Goal: Transaction & Acquisition: Book appointment/travel/reservation

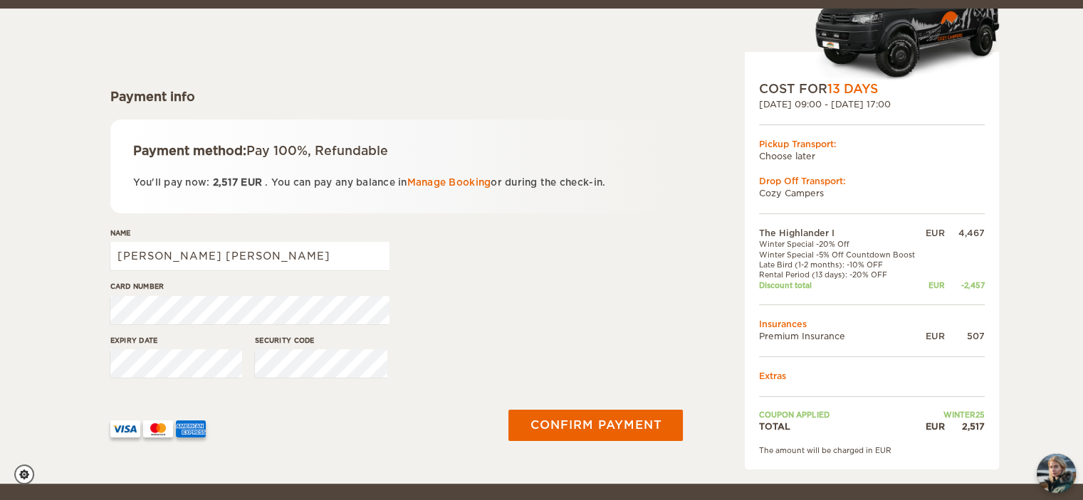
scroll to position [142, 0]
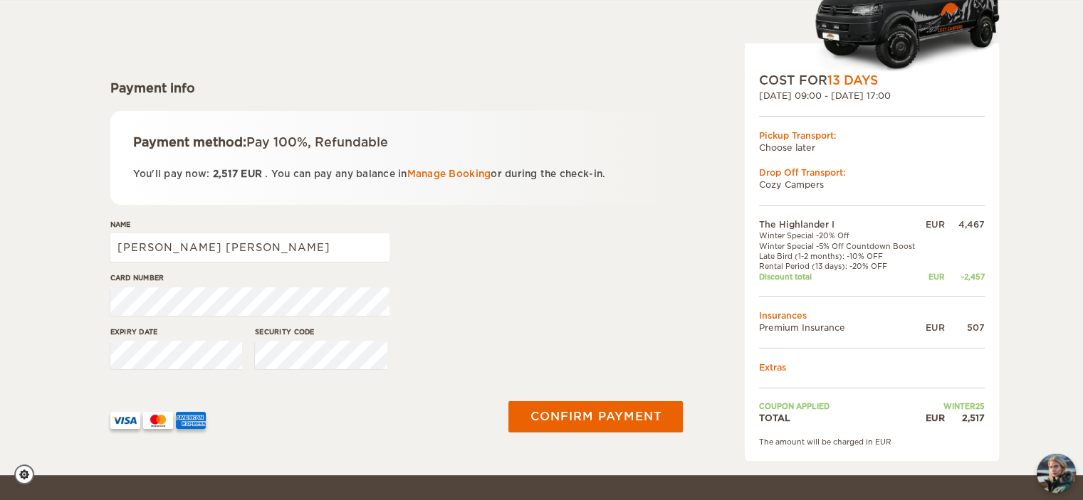
click at [131, 358] on div "Expiry date Security code" at bounding box center [396, 353] width 573 height 53
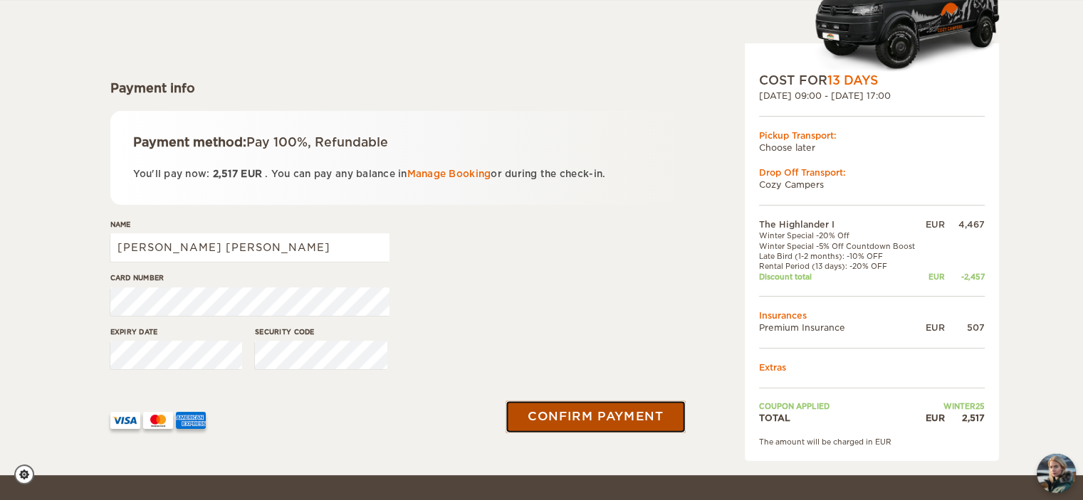
click at [600, 409] on button "Confirm payment" at bounding box center [595, 417] width 179 height 32
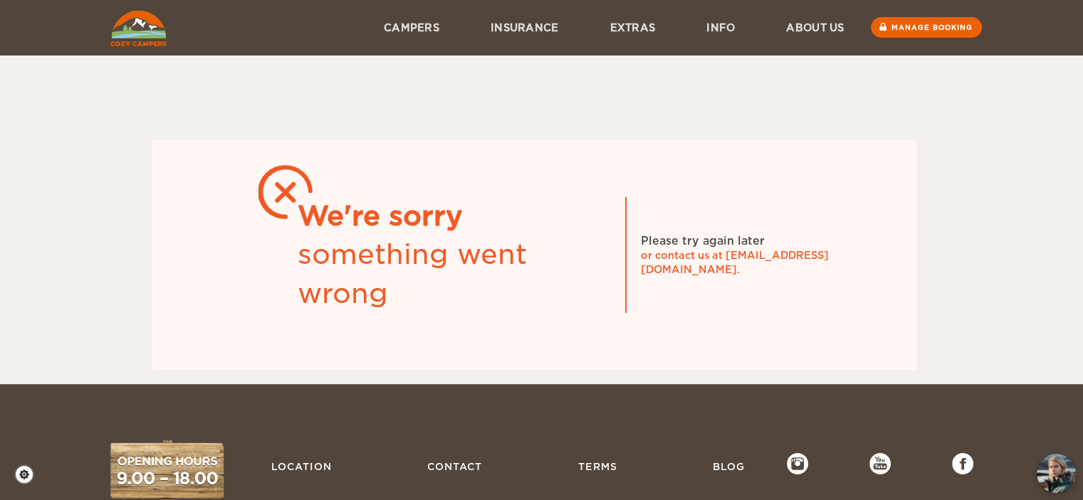
click at [139, 25] on img at bounding box center [138, 29] width 56 height 36
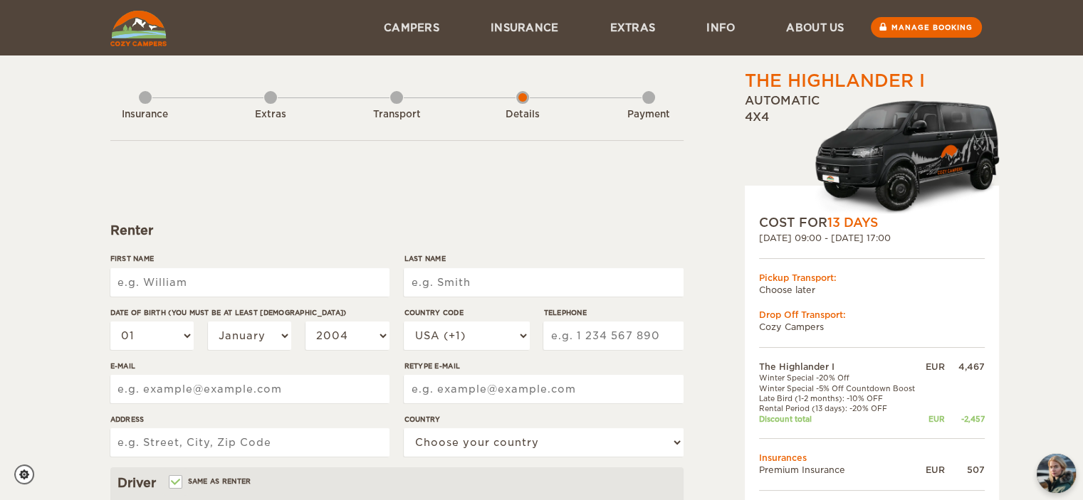
click at [238, 278] on input "First Name" at bounding box center [249, 282] width 279 height 28
click at [230, 271] on input "First Name" at bounding box center [249, 282] width 279 height 28
type input "Mauro"
type input "Neto"
select select "55"
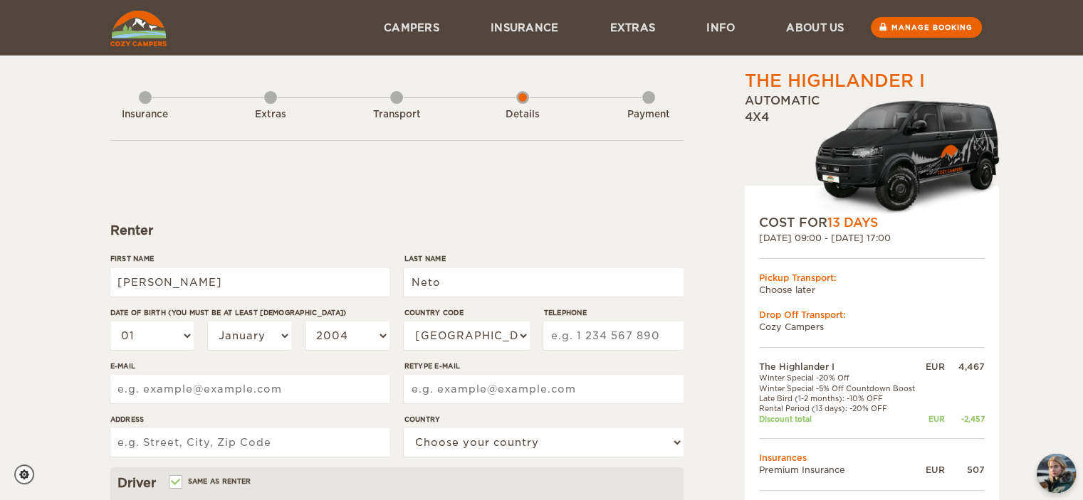
type input "1936511944"
type input "mecamau@mecamau.com.br"
type input "Av. Washington Luiz"
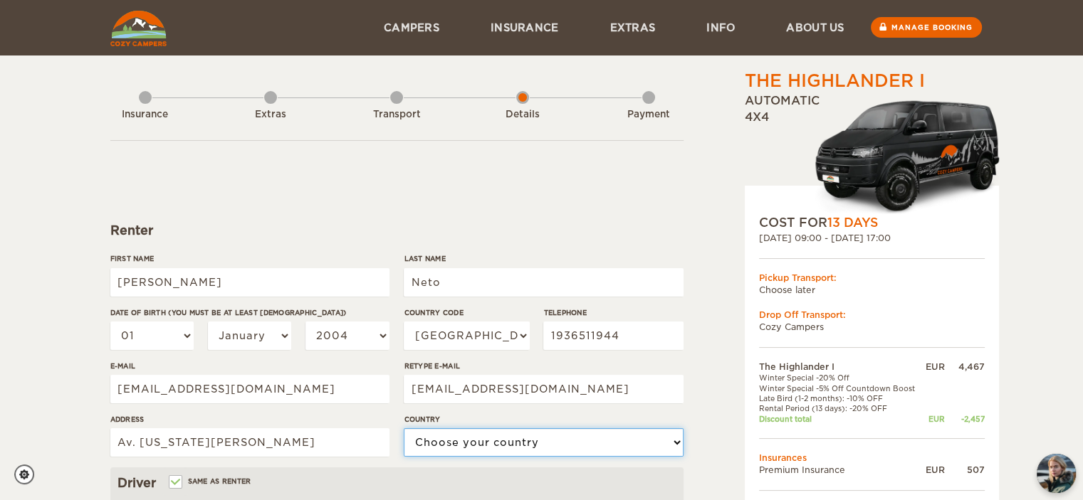
select select "29"
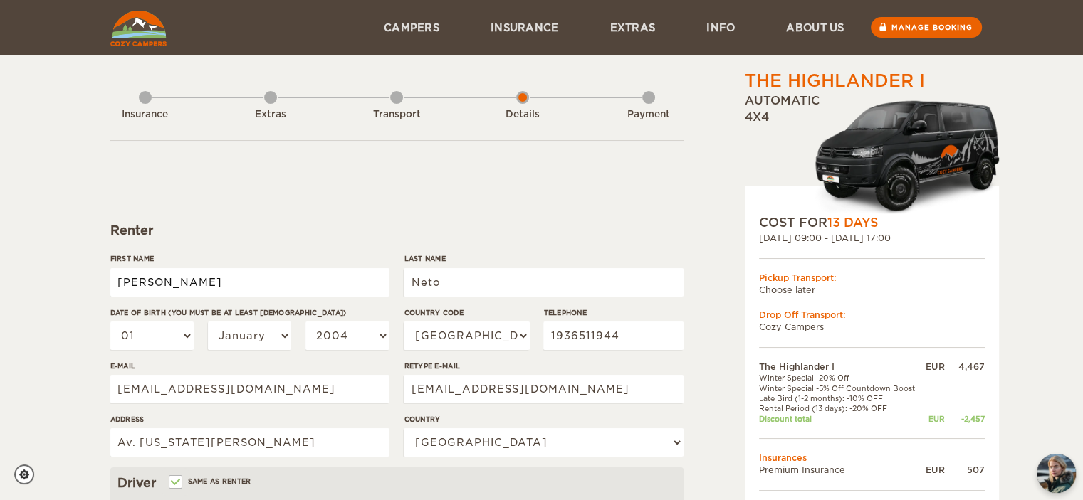
type input "Mauro"
type input "Neto"
drag, startPoint x: 214, startPoint y: 275, endPoint x: 91, endPoint y: 275, distance: 123.1
click at [91, 275] on div "The Highlander I Expand Collapse Total 2,517 EUR Automatic 4x4 COST FOR 13 Days…" at bounding box center [541, 462] width 1083 height 925
click at [530, 275] on input "Neto" at bounding box center [543, 282] width 279 height 28
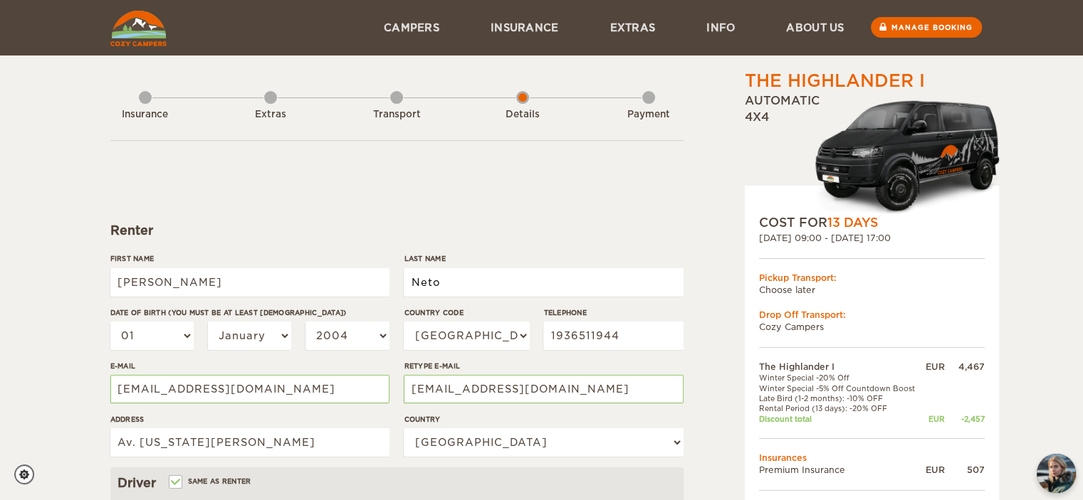
click at [528, 276] on input "Neto" at bounding box center [543, 282] width 279 height 28
type input "Jordao Neto"
click at [142, 332] on select "01 02 03 04 05 06 07 08 09 10 11 12 13 14 15 16 17 18 19 20 21 22 23 24 25 26 2…" at bounding box center [152, 336] width 84 height 28
select select "30"
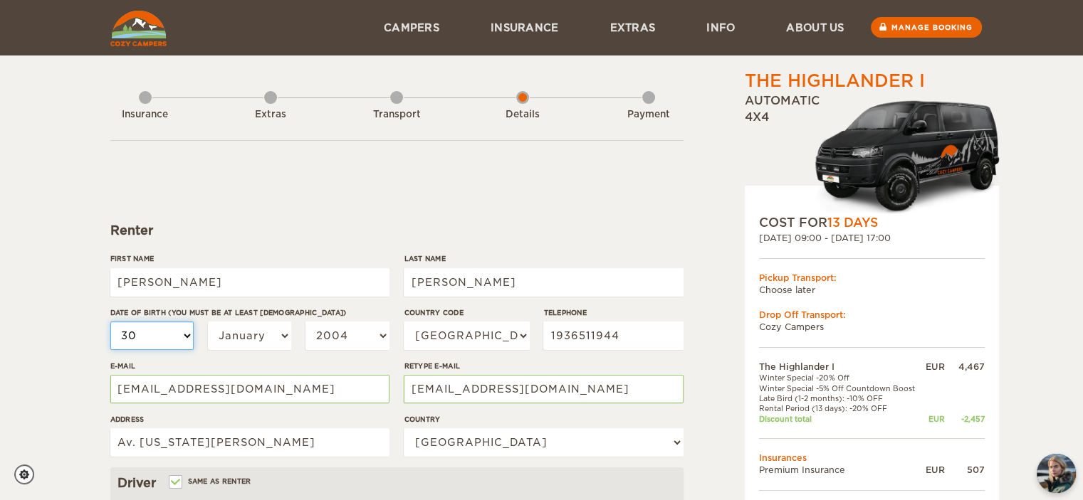
click at [110, 322] on select "01 02 03 04 05 06 07 08 09 10 11 12 13 14 15 16 17 18 19 20 21 22 23 24 25 26 2…" at bounding box center [152, 336] width 84 height 28
select select "30"
click at [222, 335] on select "January February March April May June July August September October November De…" at bounding box center [250, 336] width 84 height 28
select select "07"
click at [208, 322] on select "January February March April May June July August September October November De…" at bounding box center [250, 336] width 84 height 28
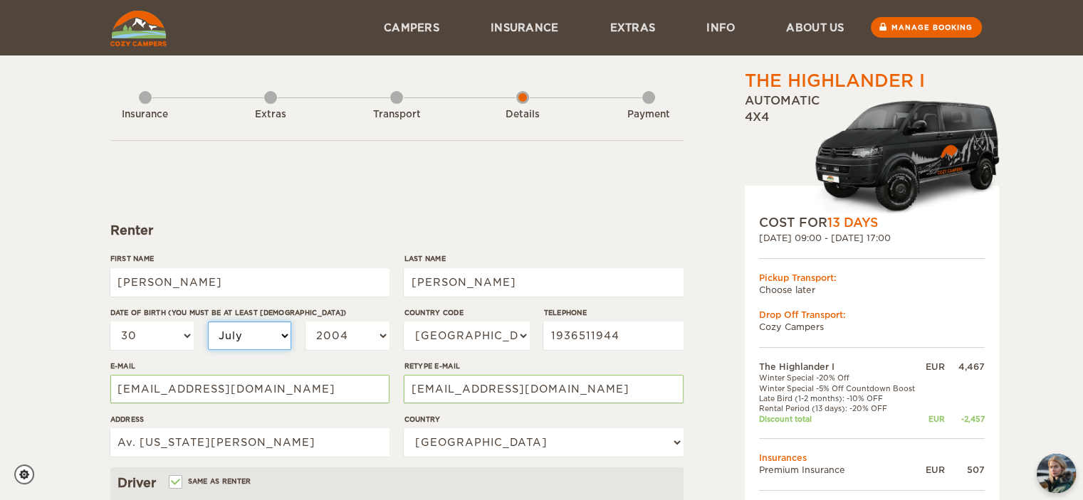
select select "07"
click at [342, 330] on select "2004 2003 2002 2001 2000 1999 1998 1997 1996 1995 1994 1993 1992 1991 1990 1989…" at bounding box center [347, 336] width 84 height 28
select select "1994"
click at [305, 322] on select "2004 2003 2002 2001 2000 1999 1998 1997 1996 1995 1994 1993 1992 1991 1990 1989…" at bounding box center [347, 336] width 84 height 28
select select "1994"
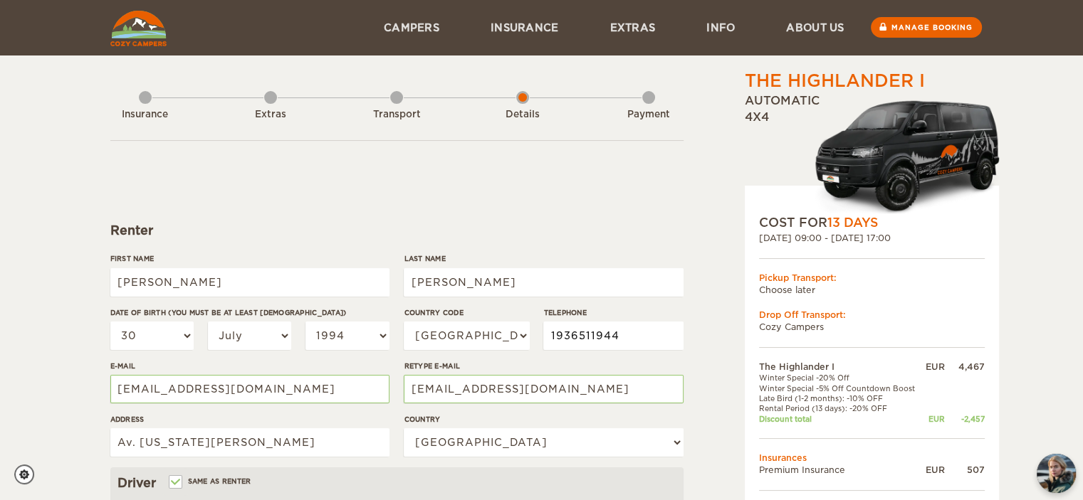
drag, startPoint x: 586, startPoint y: 332, endPoint x: 423, endPoint y: 341, distance: 163.9
click at [423, 341] on div "Country Code USA (+1) UK (+44) Germany (+49) Algeria (+213) Andorra (+376) Ango…" at bounding box center [543, 333] width 279 height 53
type input "19993370005"
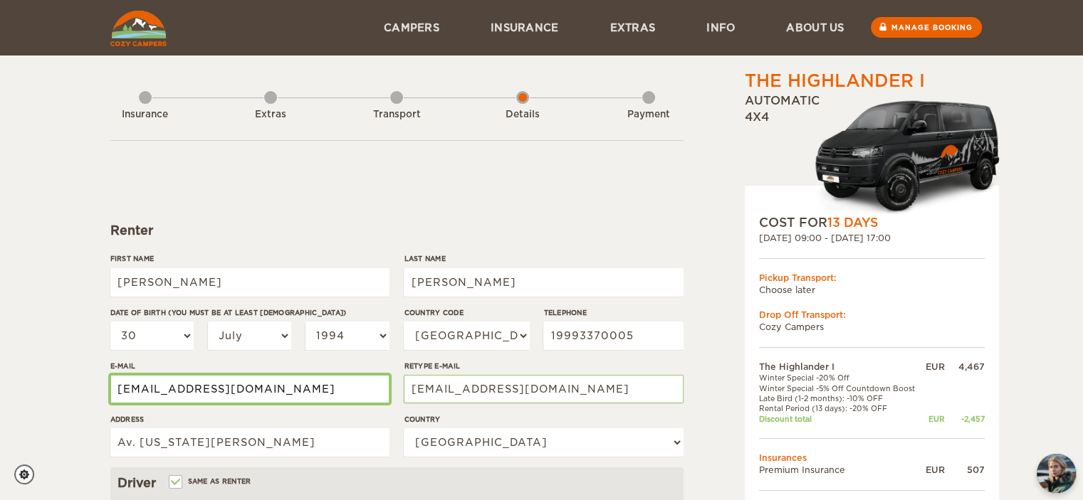
drag, startPoint x: 322, startPoint y: 385, endPoint x: 0, endPoint y: 410, distance: 322.7
click at [0, 410] on div "The Highlander I Expand Collapse Total 2,517 EUR Automatic 4x4 COST FOR 13 Days…" at bounding box center [541, 462] width 1083 height 925
type input "mauro_netoo@hotmail.com"
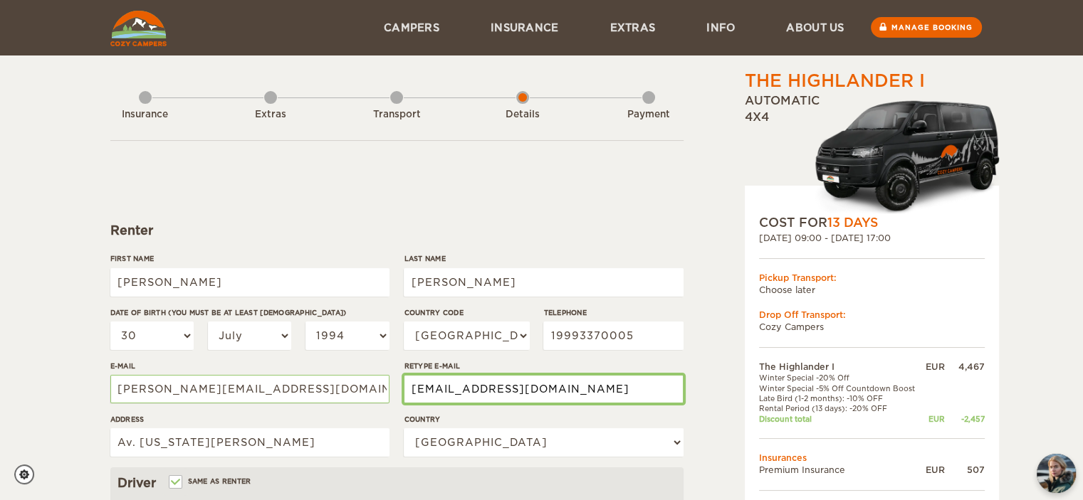
drag, startPoint x: 595, startPoint y: 387, endPoint x: 327, endPoint y: 380, distance: 267.7
click at [329, 381] on div "First Name Mauro Last Name Jordao Neto Date of birth (You must be at least 20 y…" at bounding box center [396, 360] width 573 height 214
type input "mauro_netoo@hotmail.com"
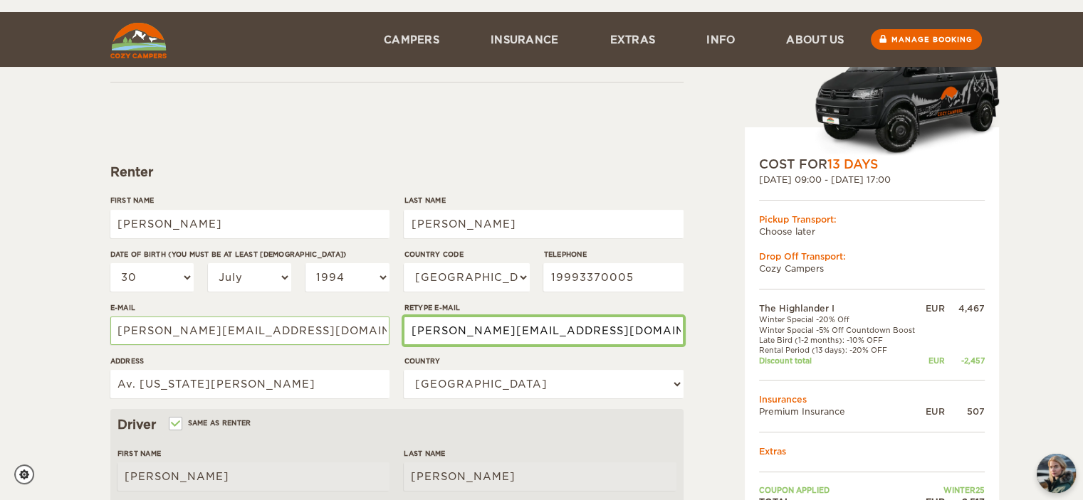
scroll to position [142, 0]
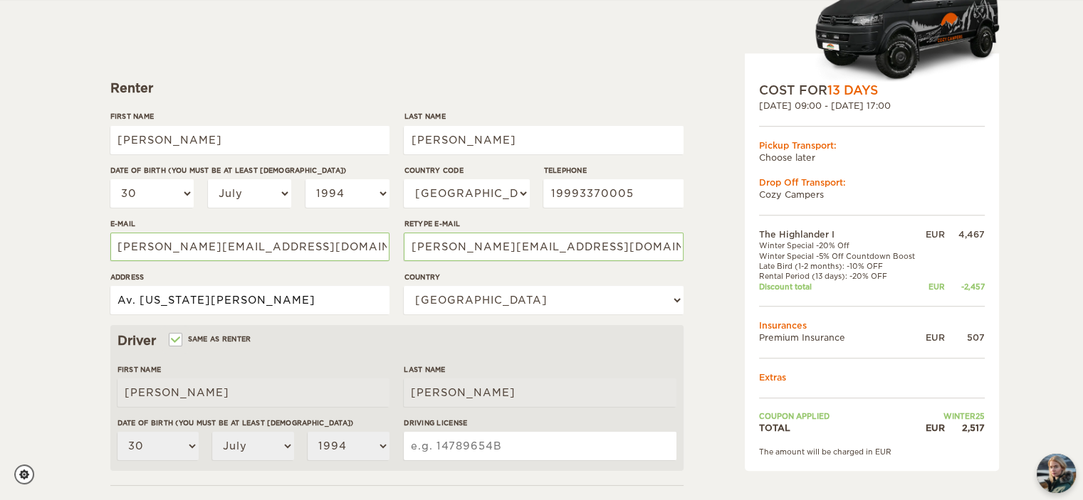
click at [280, 305] on input "Av. Washington Luiz" at bounding box center [249, 300] width 279 height 28
type input "Rua Floriano Peixoto, 688 - Espírito Santo do Pinhal/SP"
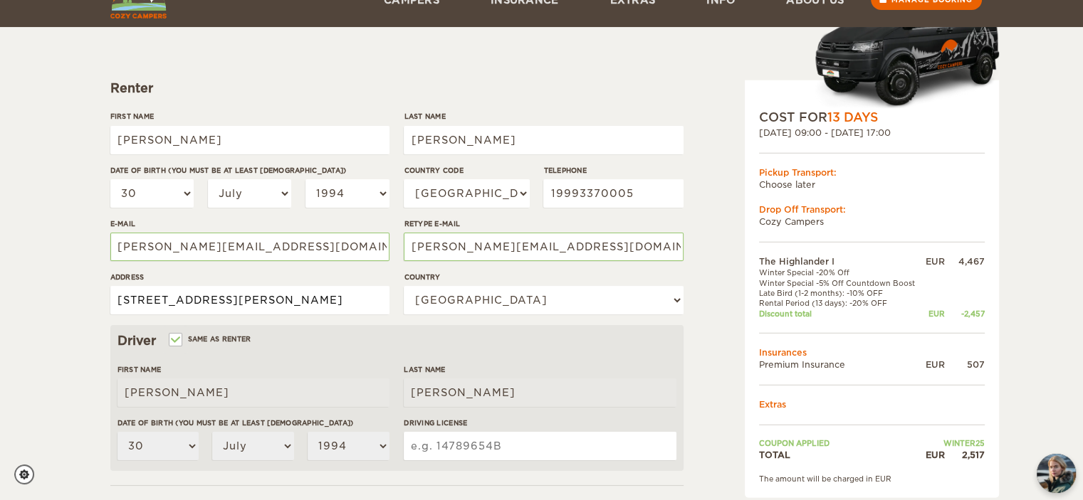
scroll to position [214, 0]
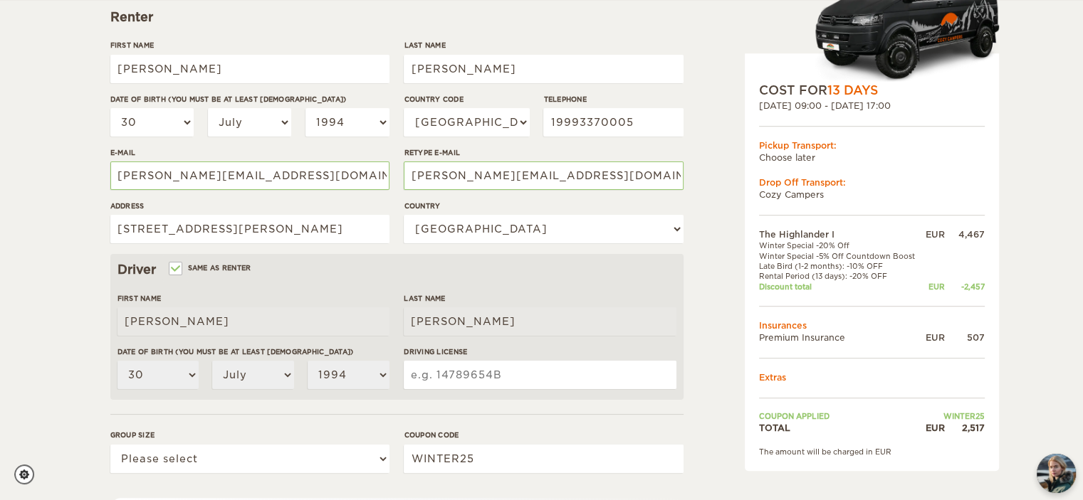
click at [493, 380] on input "Driving License" at bounding box center [540, 375] width 272 height 28
type input "05617350510"
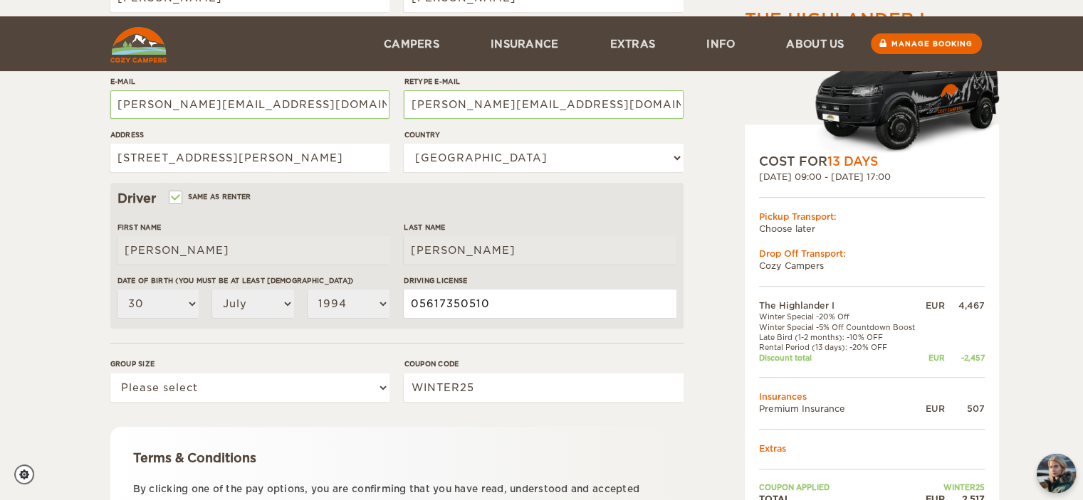
scroll to position [356, 0]
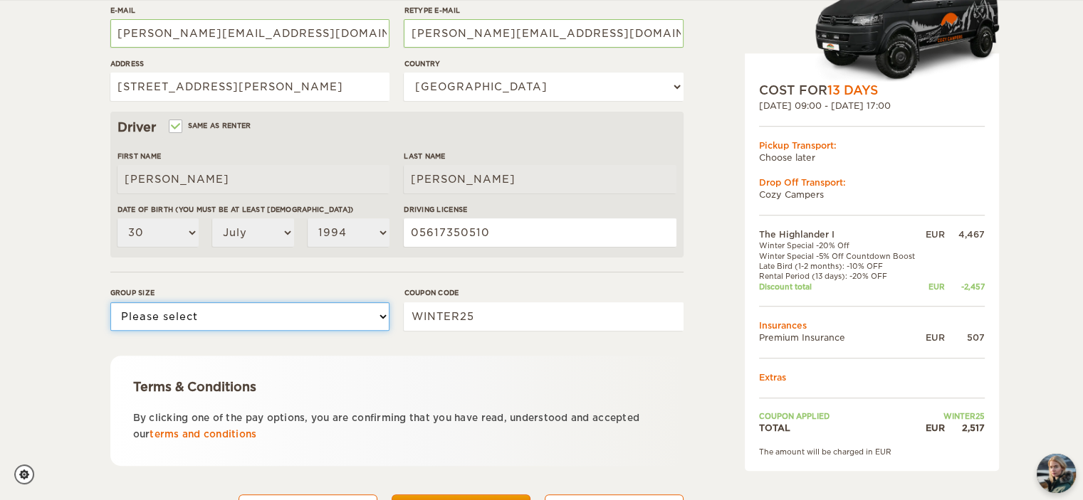
click at [191, 319] on select "Please select 1 2" at bounding box center [249, 316] width 279 height 28
select select "2"
click at [110, 302] on select "Please select 1 2" at bounding box center [249, 316] width 279 height 28
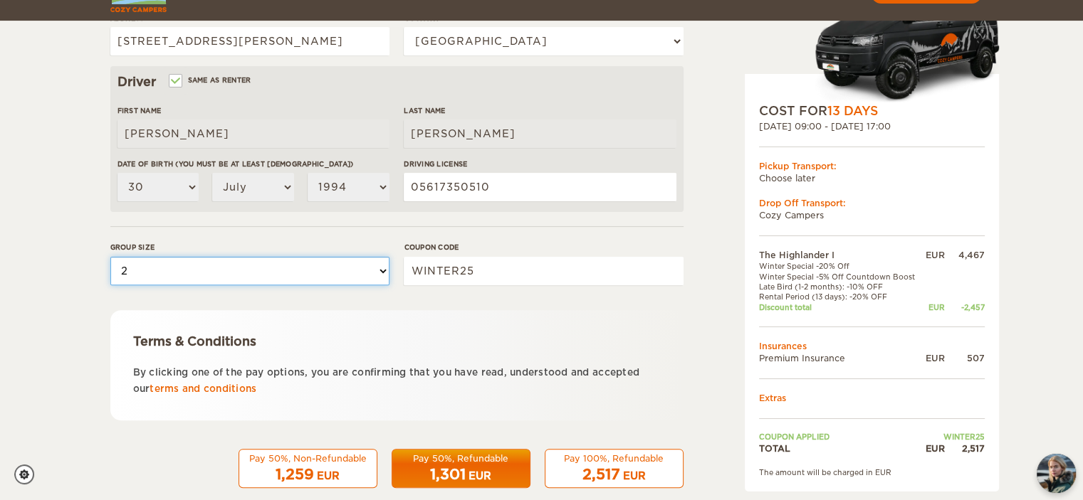
scroll to position [424, 0]
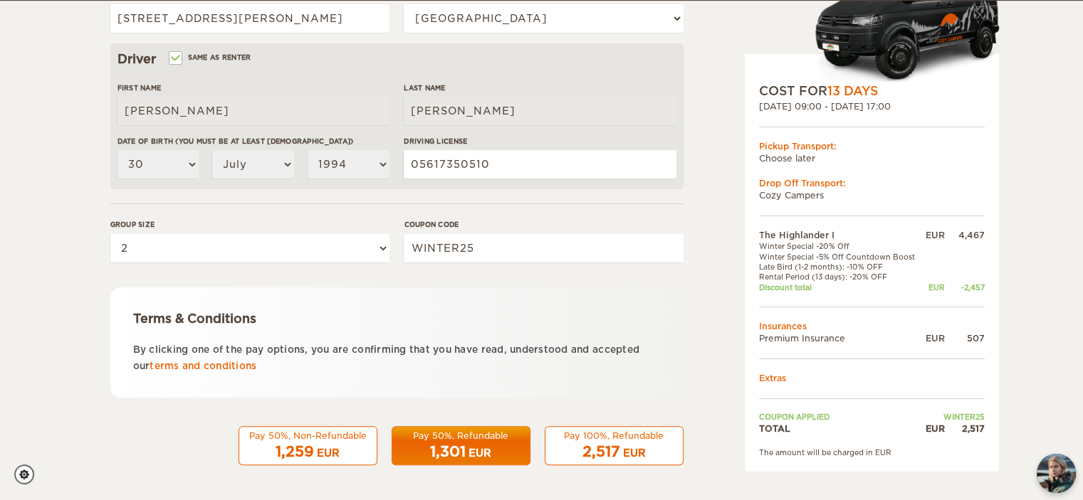
click at [609, 449] on span "2,517" at bounding box center [601, 451] width 38 height 17
click at [619, 442] on div "2,517 EUR" at bounding box center [614, 452] width 120 height 21
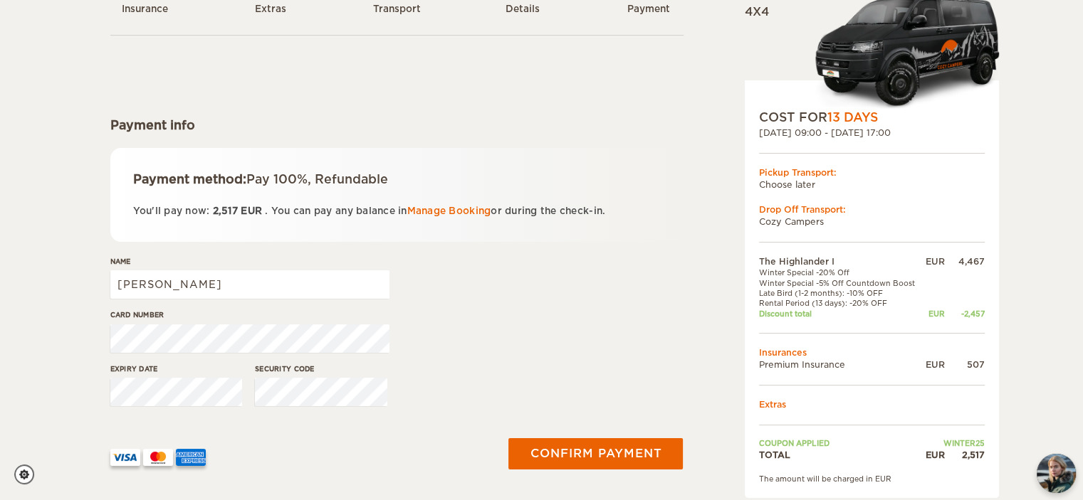
scroll to position [142, 0]
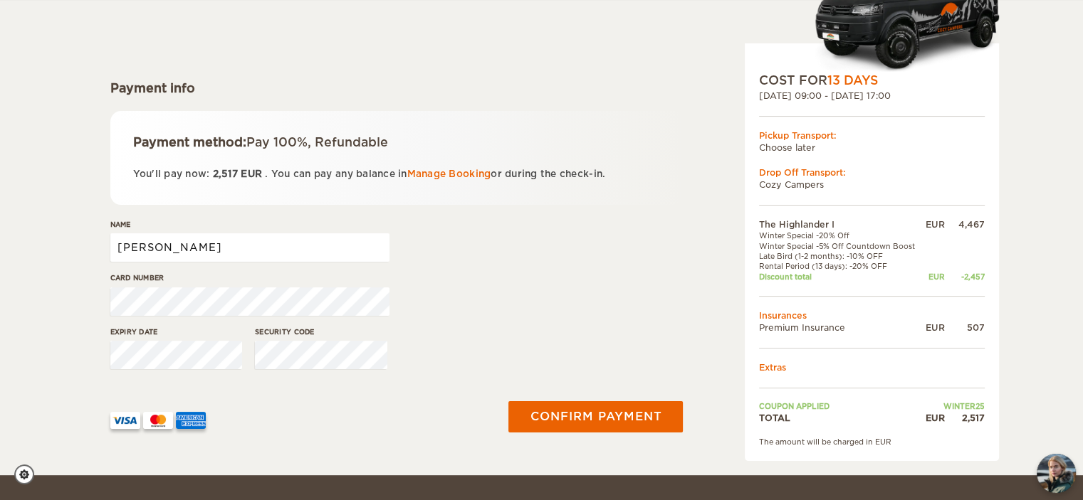
click at [194, 248] on input "Mauro" at bounding box center [249, 247] width 279 height 28
type input "Mauro Jordao Neto"
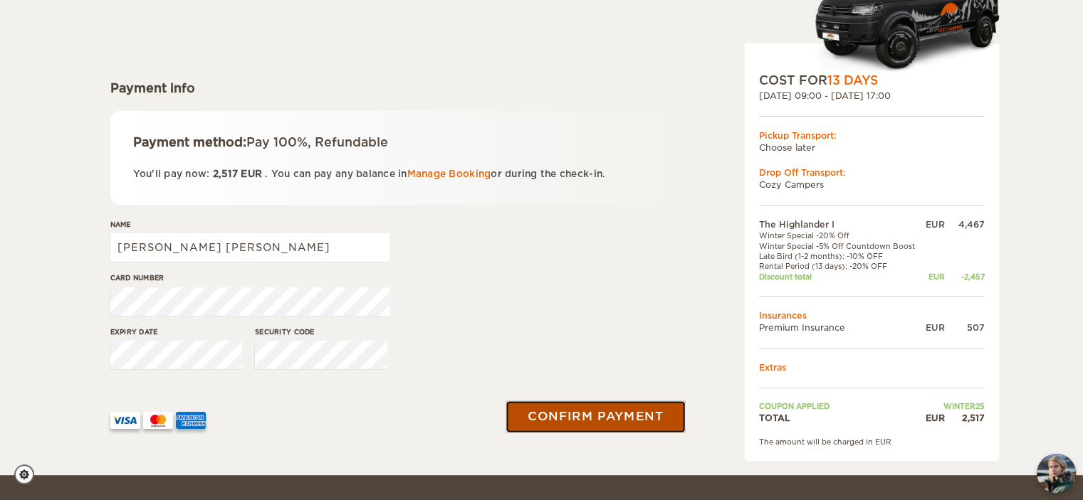
click at [639, 420] on button "Confirm payment" at bounding box center [595, 417] width 179 height 32
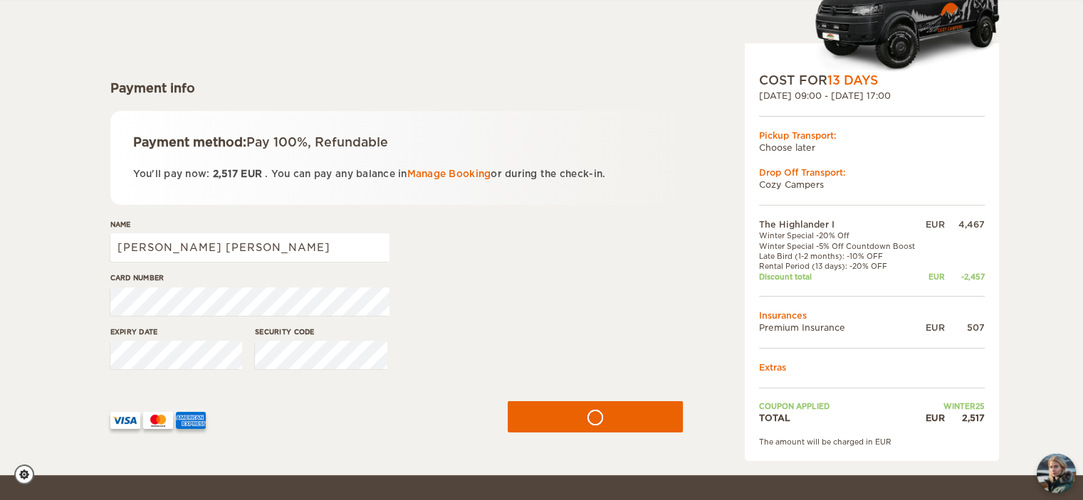
click at [40, 290] on div "The Highlander I Expand Collapse Total 2,517 EUR Automatic 4x4 COST FOR 13 Days…" at bounding box center [541, 167] width 1083 height 618
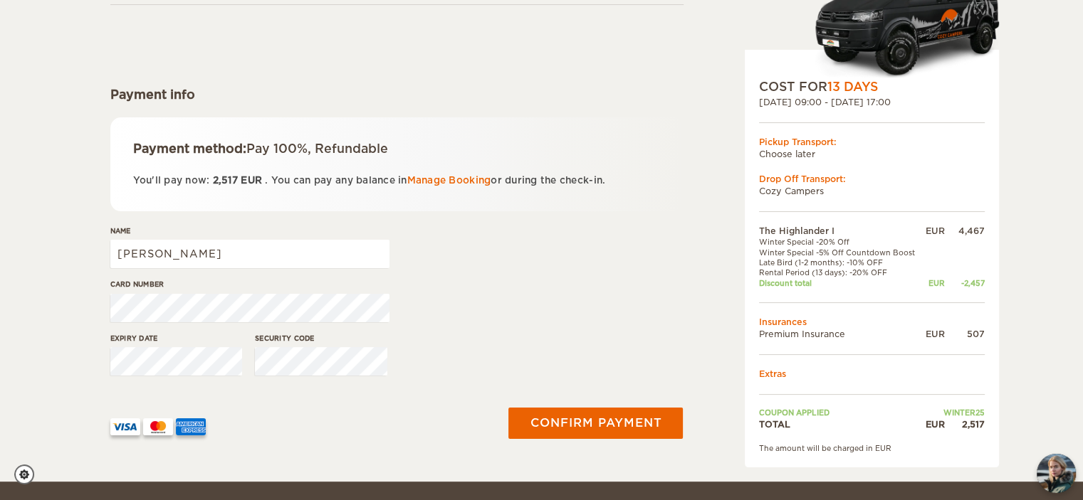
scroll to position [142, 0]
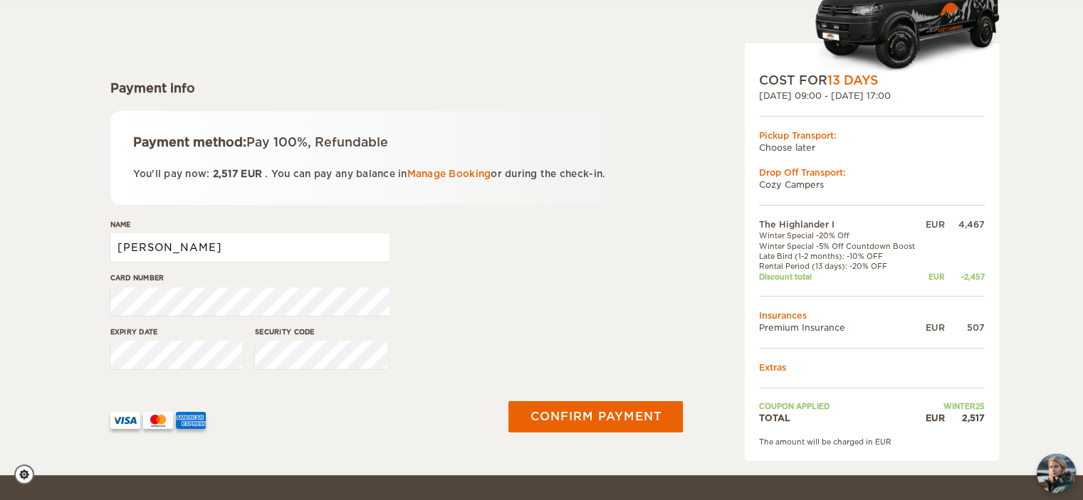
click at [209, 248] on input "Mauro" at bounding box center [249, 247] width 279 height 28
type input "Mauro Jordao Neto"
click at [161, 335] on label"] "Expiry date" at bounding box center [176, 332] width 132 height 11
click at [605, 259] on div "Name Mauro Jordao Neto" at bounding box center [396, 245] width 573 height 53
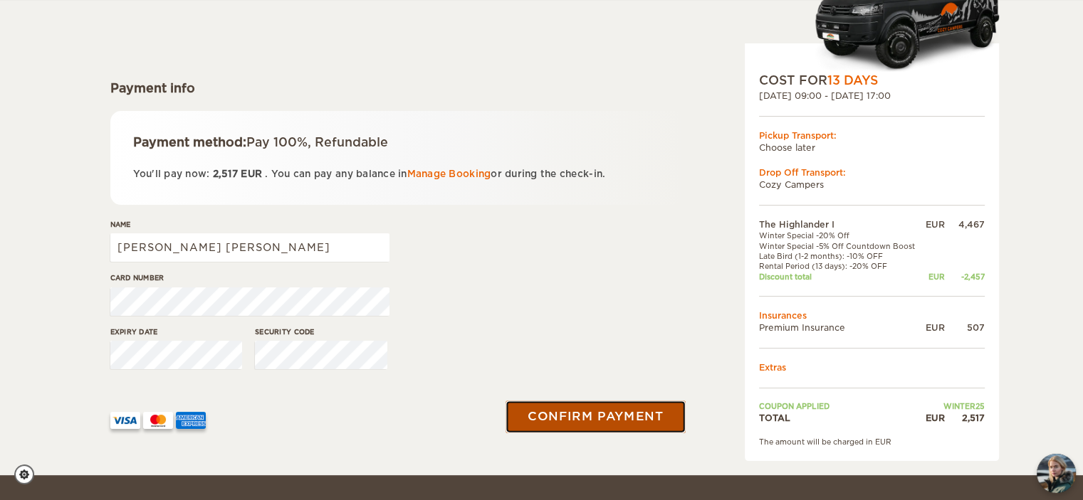
click at [619, 421] on button "Confirm payment" at bounding box center [595, 417] width 179 height 32
